Goal: Task Accomplishment & Management: Use online tool/utility

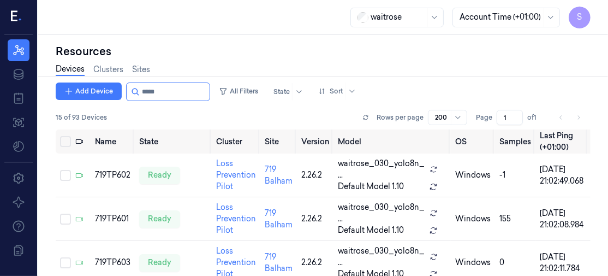
scroll to position [319, 0]
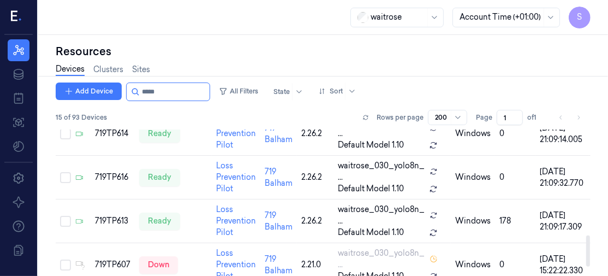
scroll to position [541, 0]
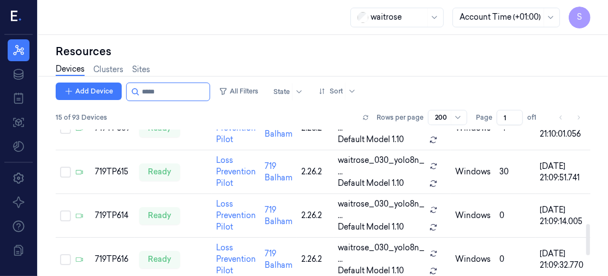
drag, startPoint x: 588, startPoint y: 212, endPoint x: 593, endPoint y: 237, distance: 25.6
click at [590, 237] on div at bounding box center [588, 239] width 4 height 31
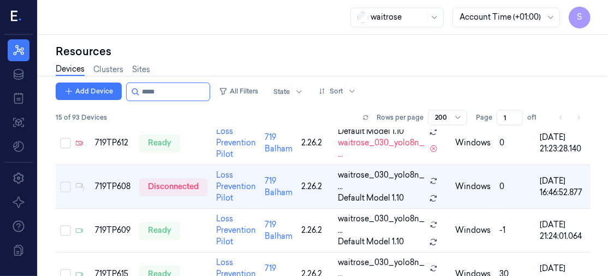
scroll to position [319, 0]
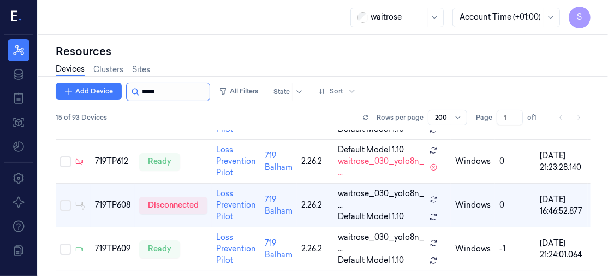
click at [167, 90] on input "string" at bounding box center [174, 91] width 65 height 17
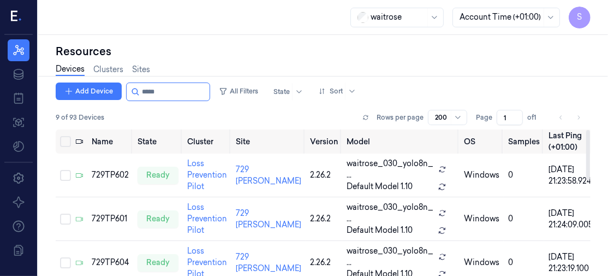
drag, startPoint x: 588, startPoint y: 156, endPoint x: 586, endPoint y: 52, distance: 103.7
click at [586, 130] on div at bounding box center [588, 155] width 4 height 50
click at [171, 91] on input "string" at bounding box center [174, 91] width 65 height 17
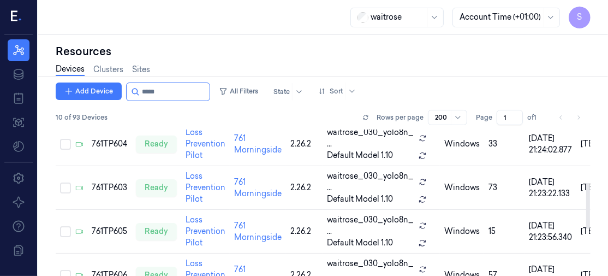
scroll to position [59, 0]
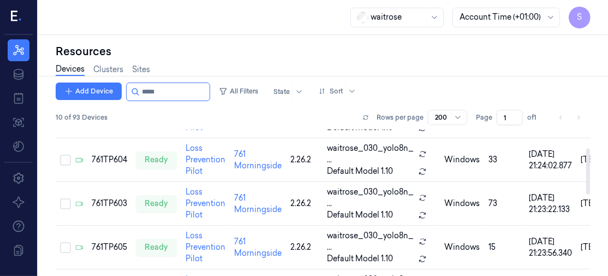
drag, startPoint x: 589, startPoint y: 160, endPoint x: 594, endPoint y: 177, distance: 18.1
click at [590, 177] on div at bounding box center [588, 171] width 4 height 46
click at [174, 93] on input "string" at bounding box center [174, 91] width 65 height 17
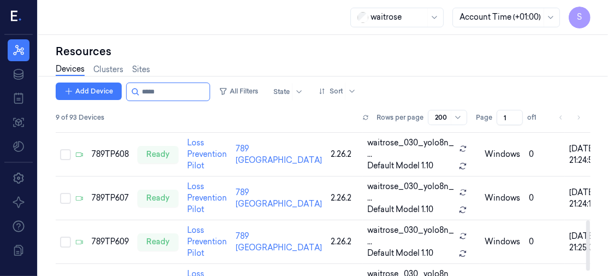
scroll to position [280, 0]
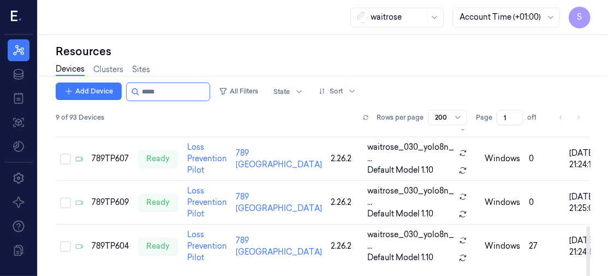
drag, startPoint x: 588, startPoint y: 154, endPoint x: 584, endPoint y: 277, distance: 123.4
click at [586, 275] on div at bounding box center [588, 251] width 4 height 50
click at [152, 90] on input "string" at bounding box center [174, 91] width 65 height 17
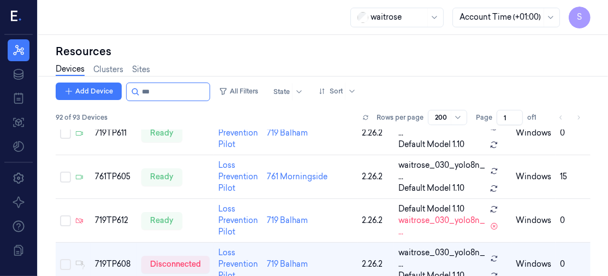
scroll to position [1796, 0]
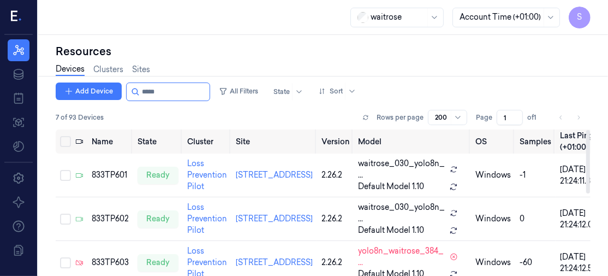
type input "*****"
drag, startPoint x: 587, startPoint y: 184, endPoint x: 602, endPoint y: 134, distance: 52.0
click at [590, 134] on div at bounding box center [588, 161] width 4 height 63
click at [524, 54] on div "Resources" at bounding box center [323, 51] width 535 height 15
drag, startPoint x: 588, startPoint y: 151, endPoint x: 604, endPoint y: 26, distance: 125.9
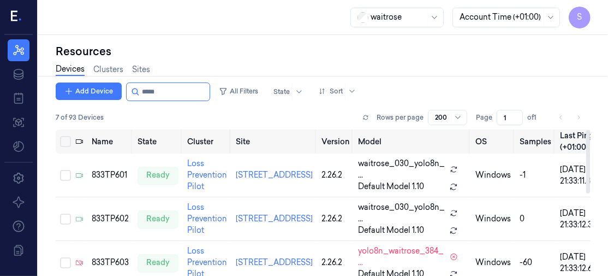
click at [590, 130] on div at bounding box center [588, 161] width 4 height 63
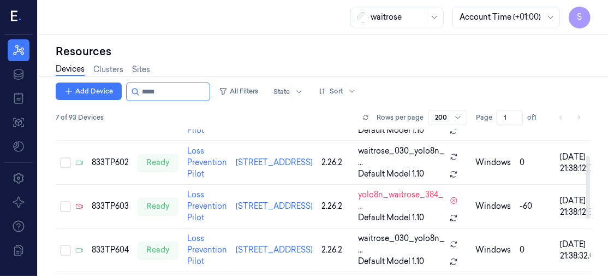
drag, startPoint x: 588, startPoint y: 150, endPoint x: 588, endPoint y: 186, distance: 36.6
click at [588, 178] on div at bounding box center [588, 187] width 4 height 63
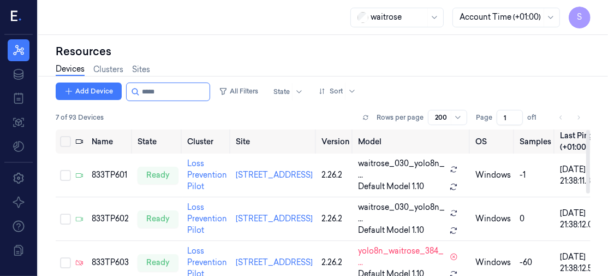
drag, startPoint x: 588, startPoint y: 188, endPoint x: 602, endPoint y: 82, distance: 106.8
click at [590, 130] on div at bounding box center [588, 161] width 4 height 63
